Goal: Task Accomplishment & Management: Manage account settings

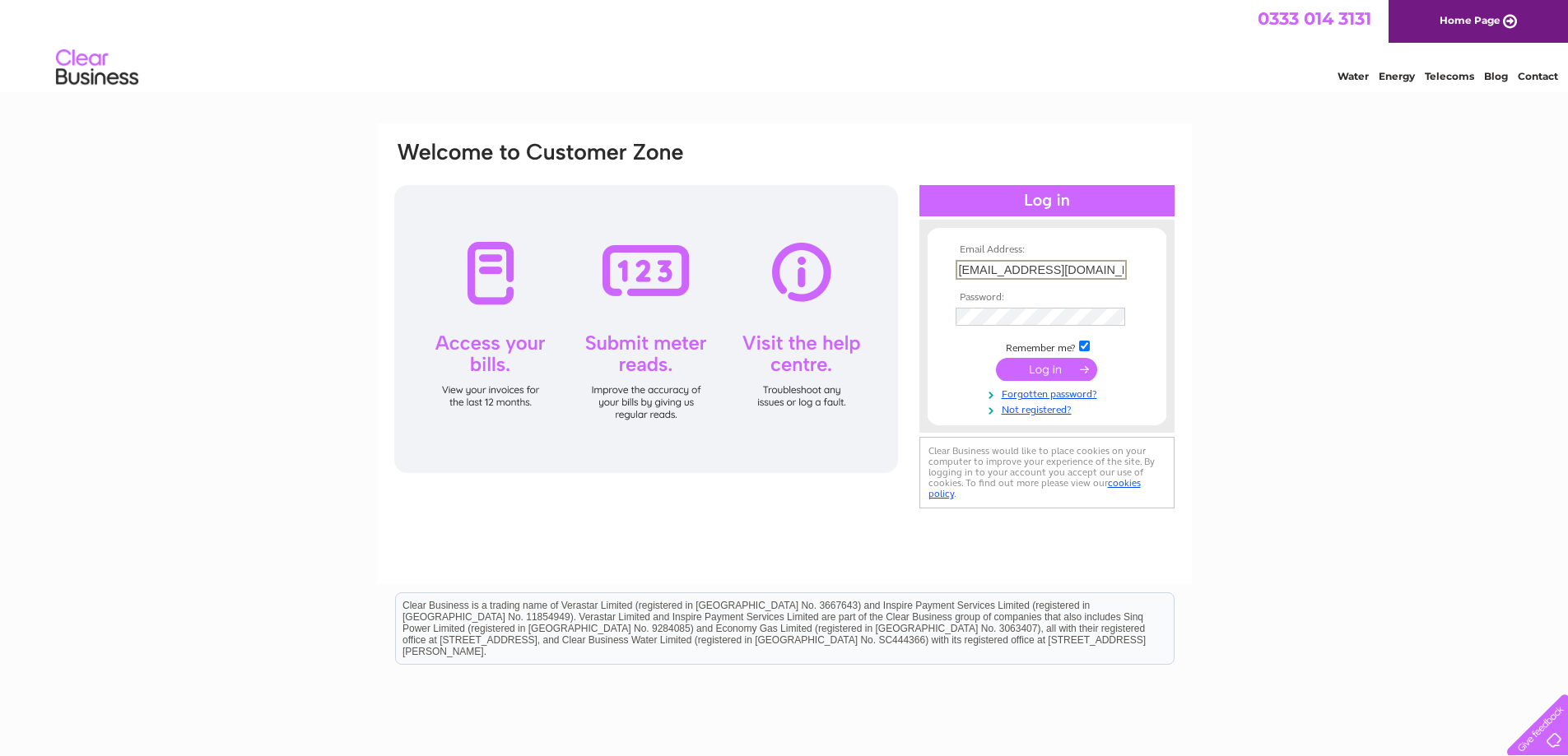
click at [1047, 381] on td at bounding box center [1047, 370] width 191 height 31
click at [1052, 367] on input "submit" at bounding box center [1046, 368] width 102 height 23
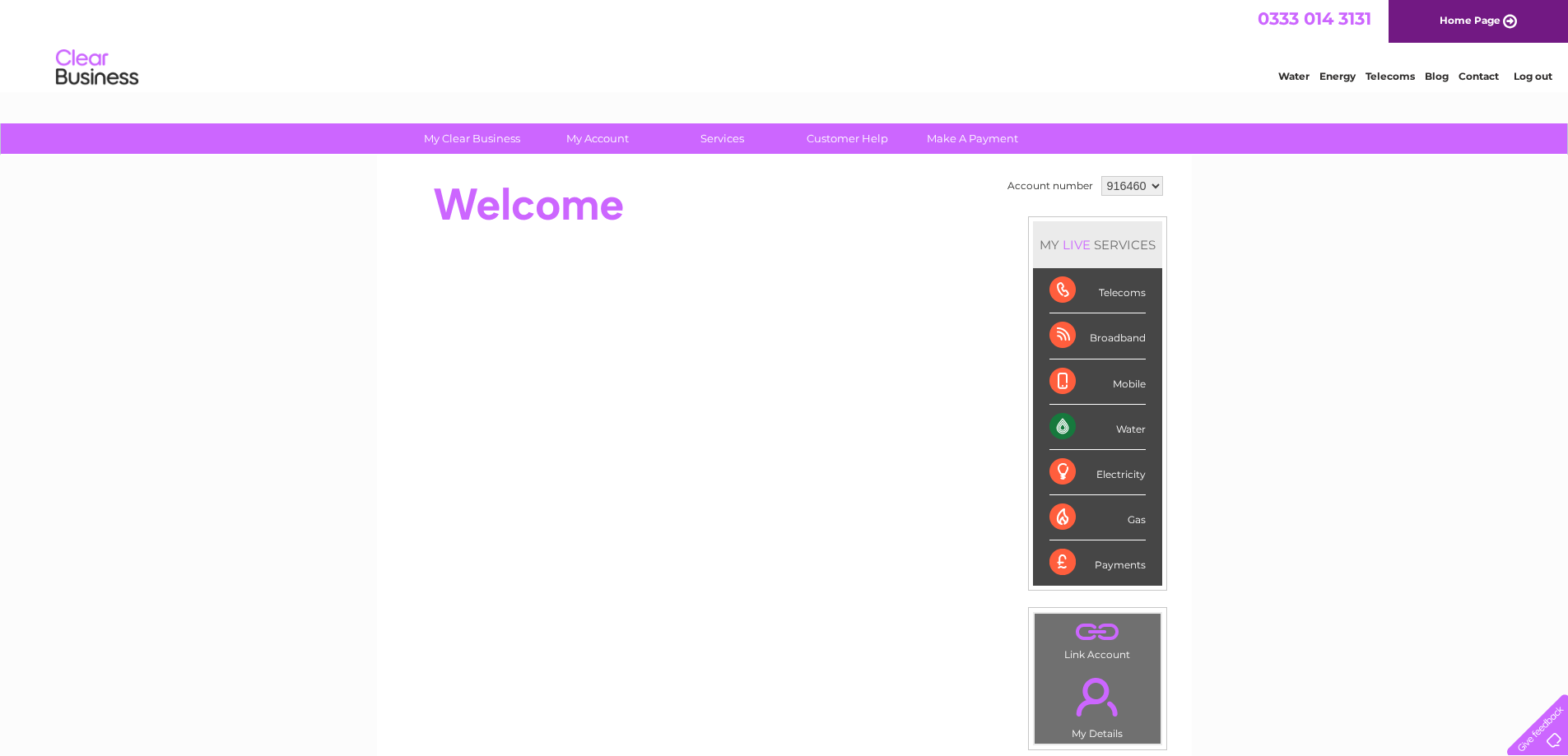
click at [1123, 424] on div "Water" at bounding box center [1097, 427] width 96 height 45
click at [1064, 426] on div "Water" at bounding box center [1097, 427] width 96 height 45
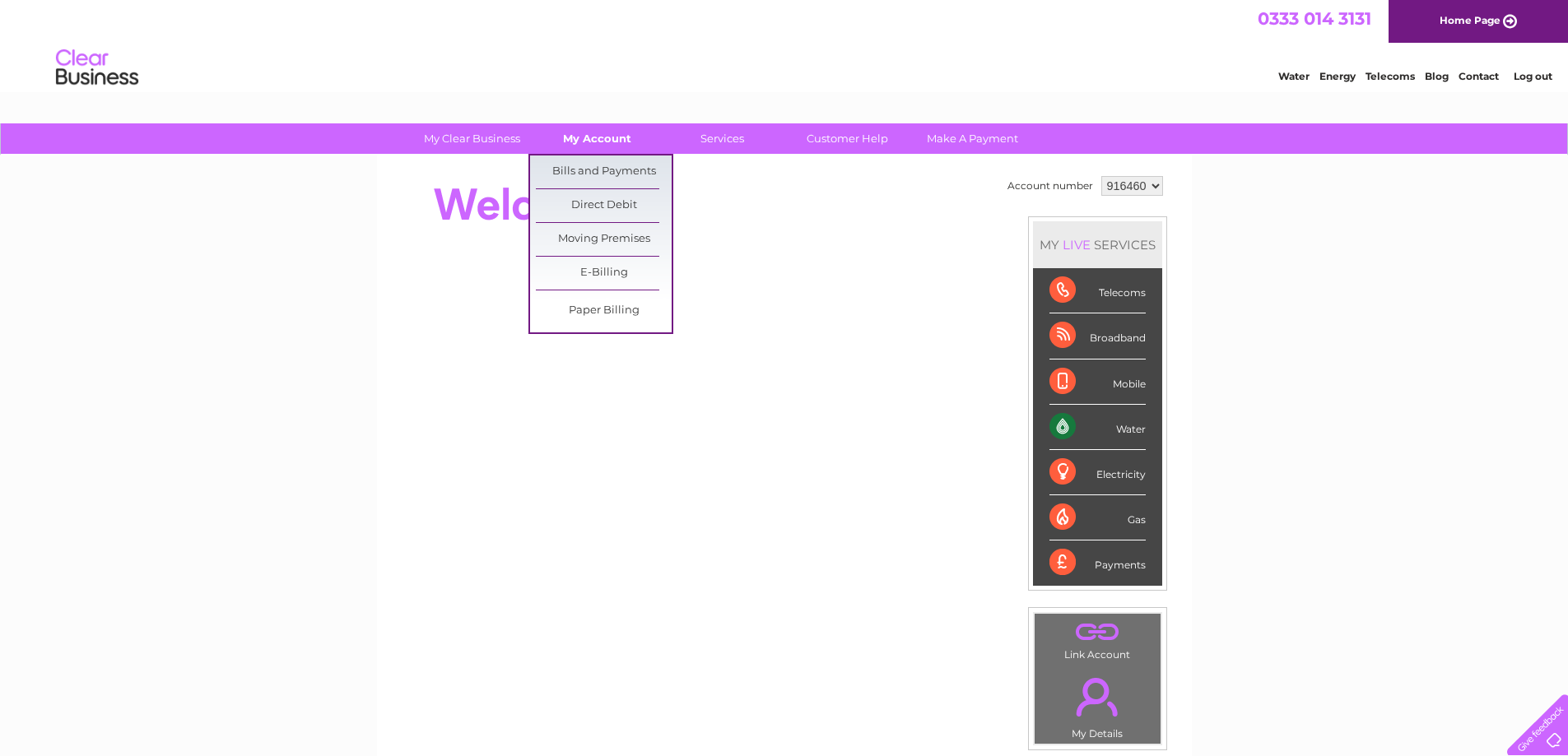
click at [600, 136] on link "My Account" at bounding box center [597, 138] width 135 height 30
click at [600, 168] on link "Bills and Payments" at bounding box center [603, 172] width 135 height 33
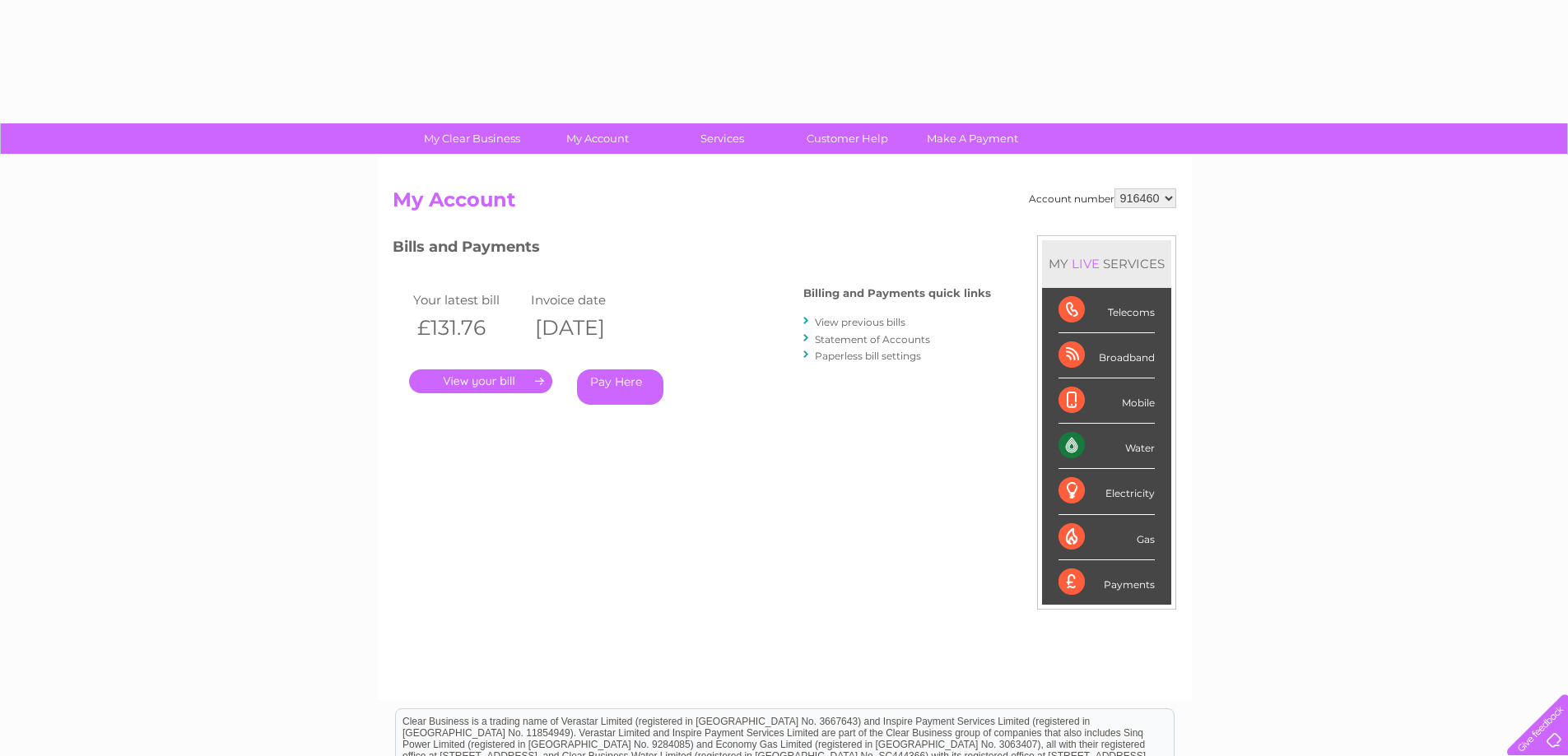
click at [488, 389] on link "." at bounding box center [480, 381] width 143 height 23
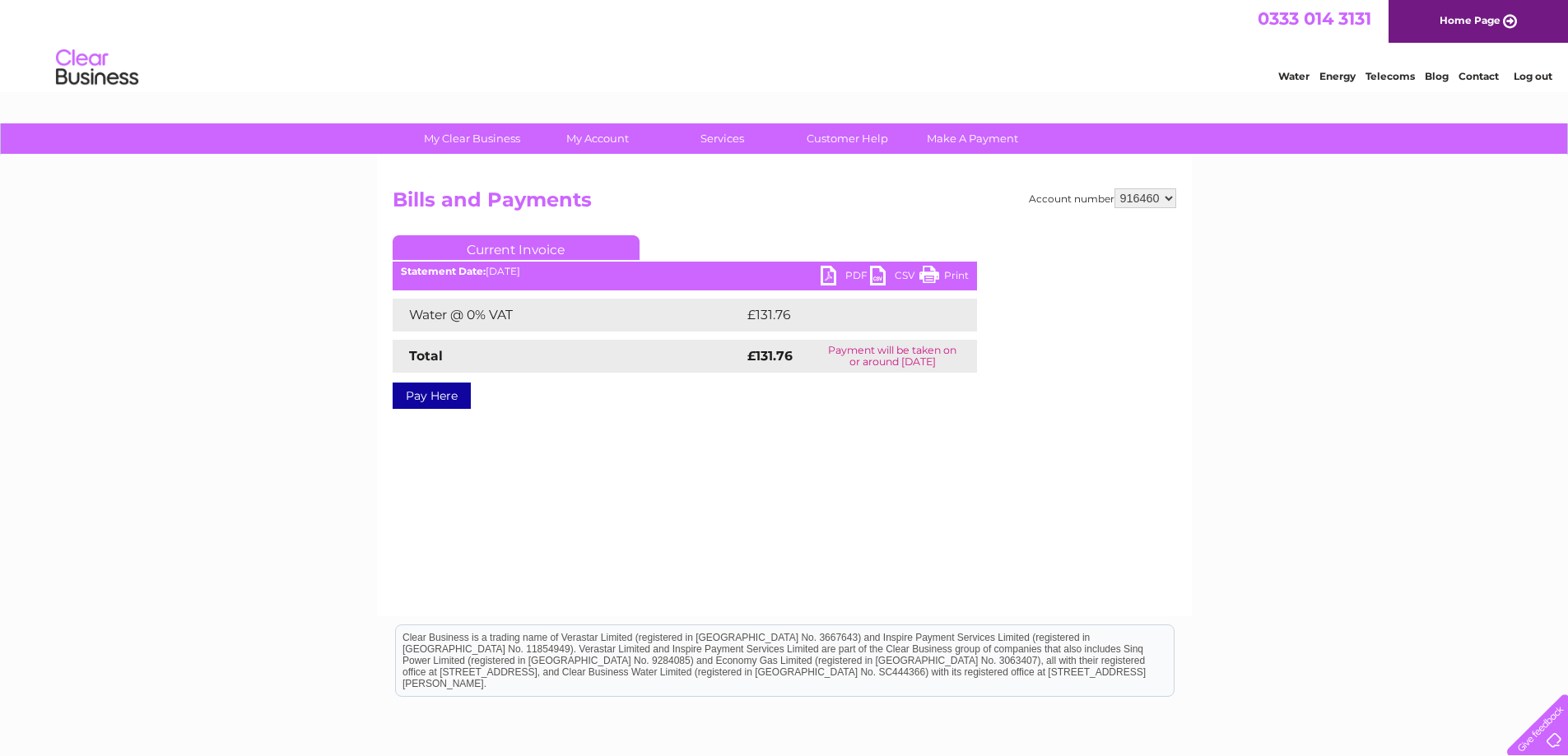
click at [829, 281] on link "PDF" at bounding box center [845, 277] width 49 height 23
